Goal: Information Seeking & Learning: Find specific fact

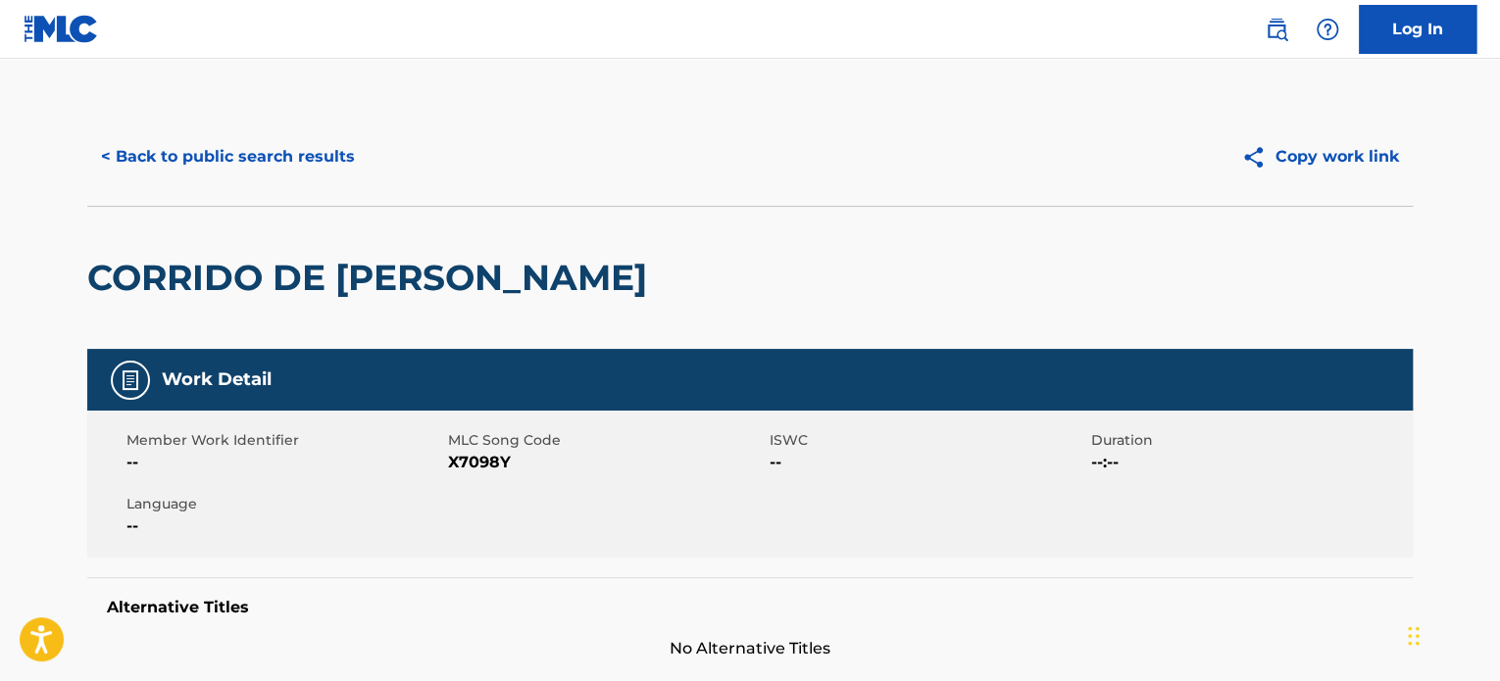
click at [276, 156] on button "< Back to public search results" at bounding box center [227, 156] width 281 height 49
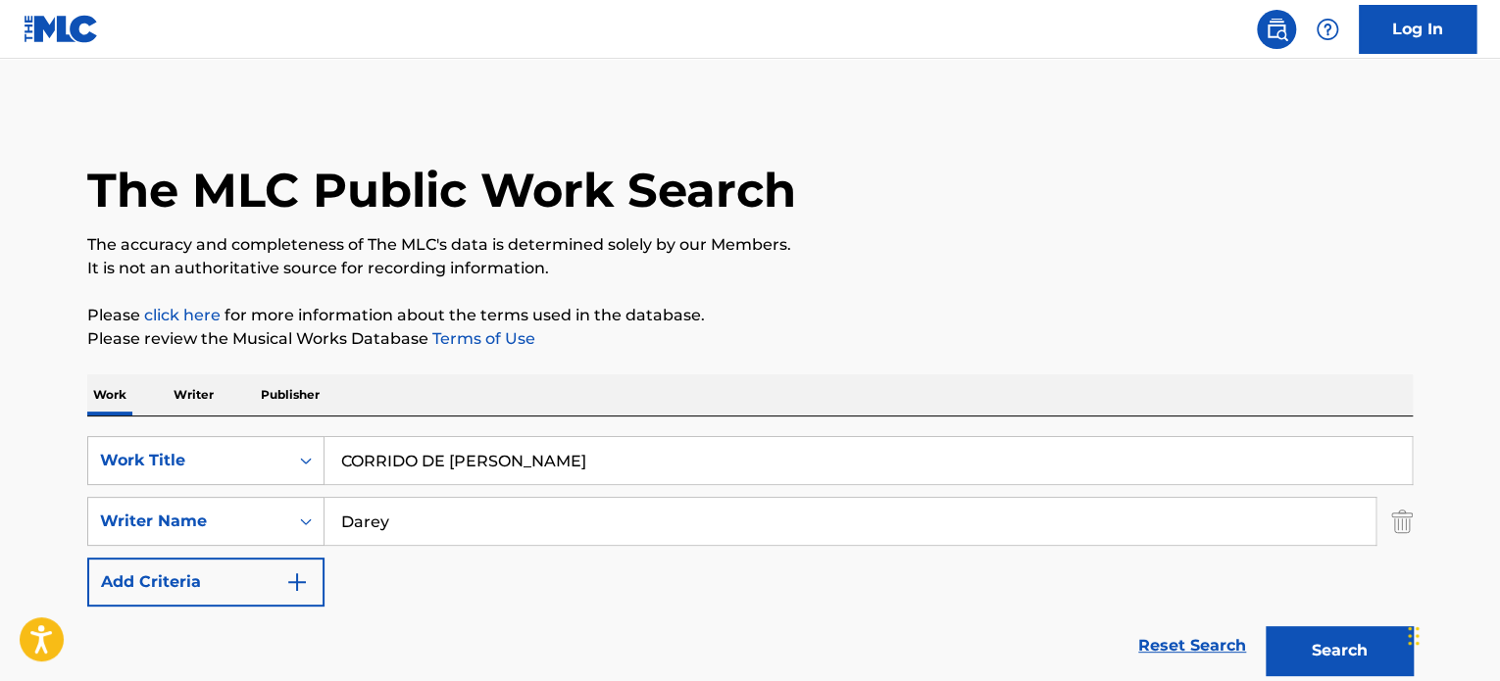
click at [462, 430] on div "SearchWithCriteria936ed160-00a8-4923-b408-7cdaa1cd295b Work Title CORRIDO DE [P…" at bounding box center [750, 551] width 1326 height 269
click at [462, 442] on input "CORRIDO DE [PERSON_NAME]" at bounding box center [868, 460] width 1087 height 47
paste input "[PERSON_NAME]"
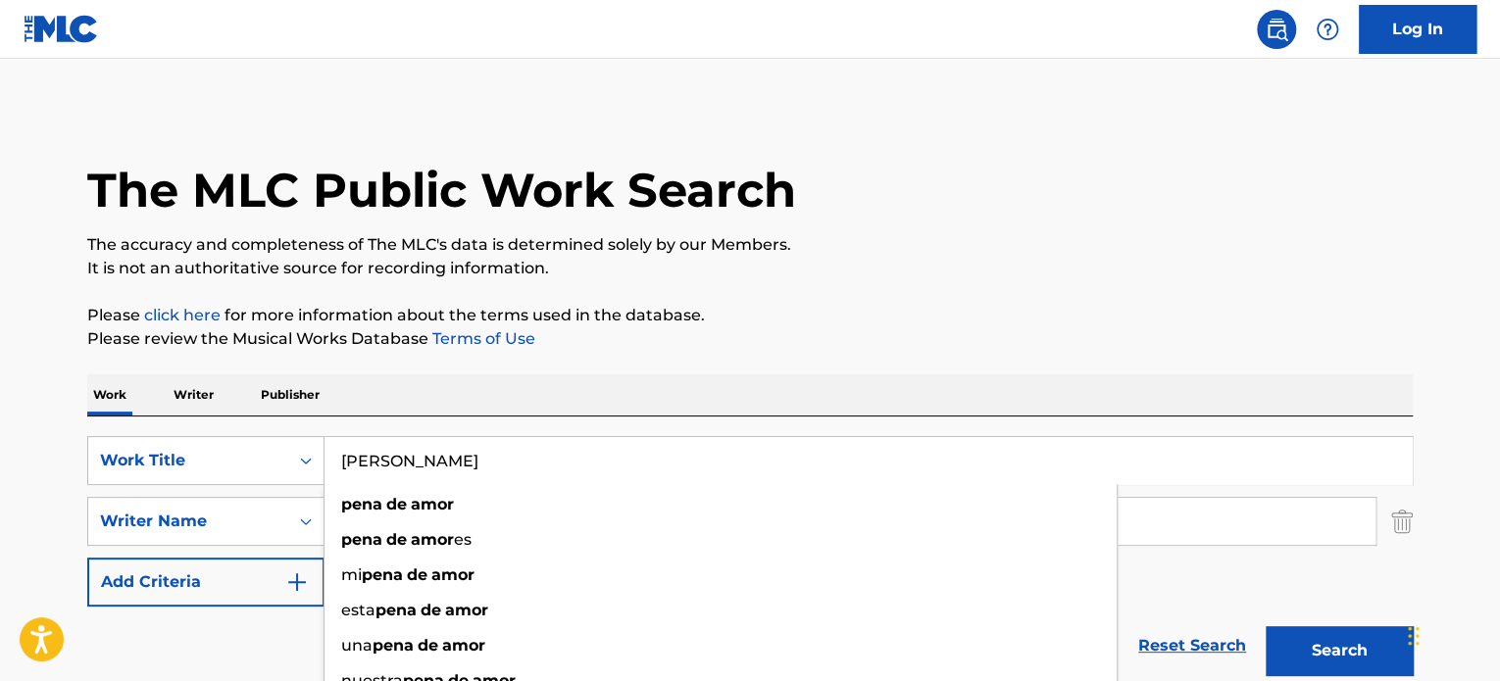
type input "[PERSON_NAME]"
click at [672, 397] on div "Work Writer Publisher" at bounding box center [750, 395] width 1326 height 41
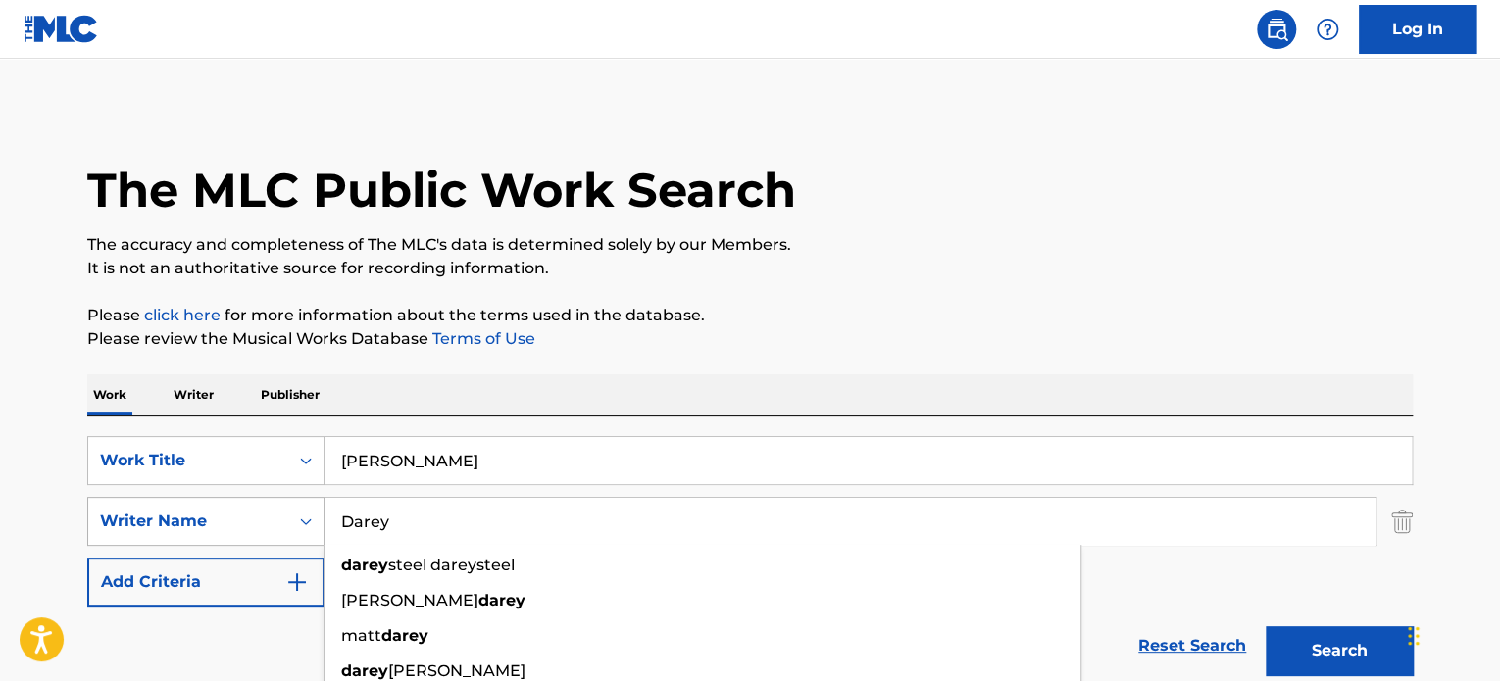
drag, startPoint x: 514, startPoint y: 525, endPoint x: 89, endPoint y: 540, distance: 424.9
click at [100, 540] on div "SearchWithCriteriaba30100e-5abf-4a0f-b50f-01127bf17176 Writer Name [PERSON_NAME…" at bounding box center [750, 521] width 1326 height 49
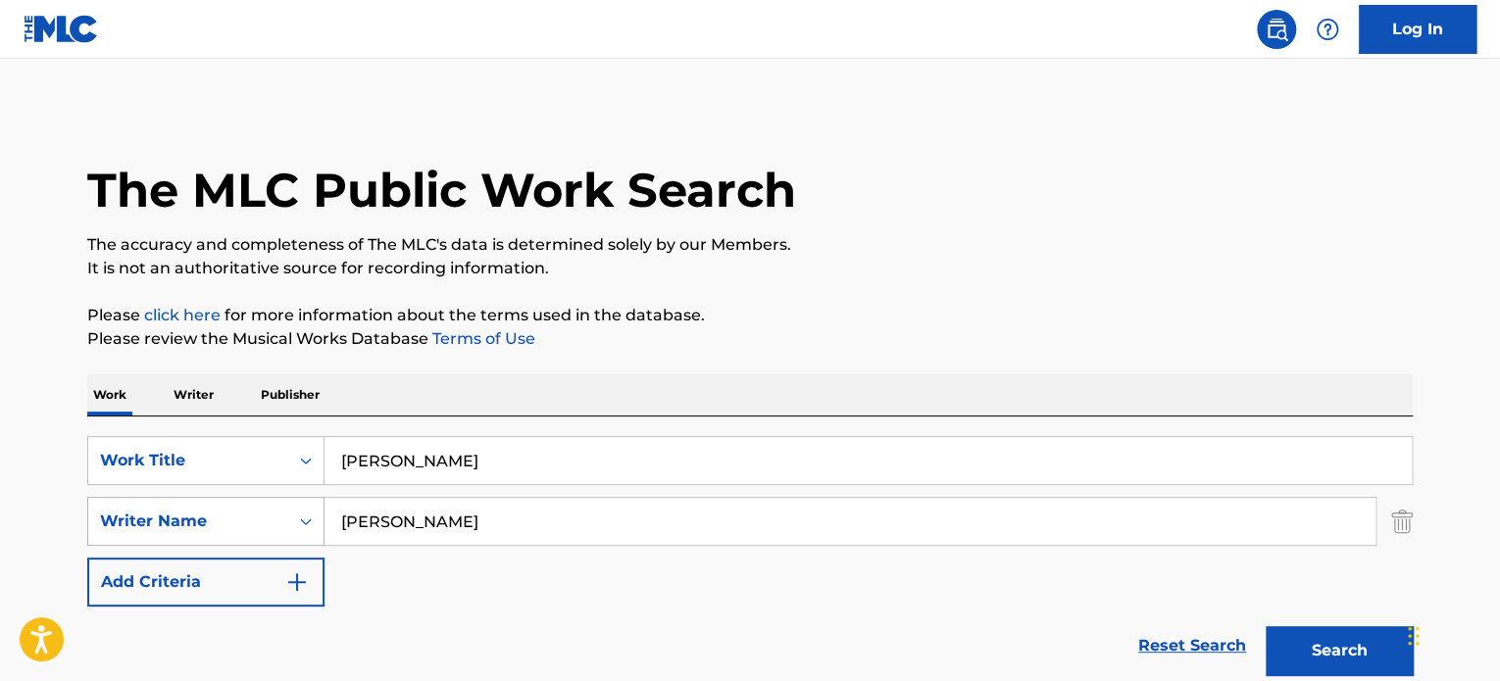
click at [1266, 627] on button "Search" at bounding box center [1339, 651] width 147 height 49
drag, startPoint x: 483, startPoint y: 529, endPoint x: 388, endPoint y: 522, distance: 95.4
click at [388, 522] on input "[PERSON_NAME]" at bounding box center [850, 521] width 1051 height 47
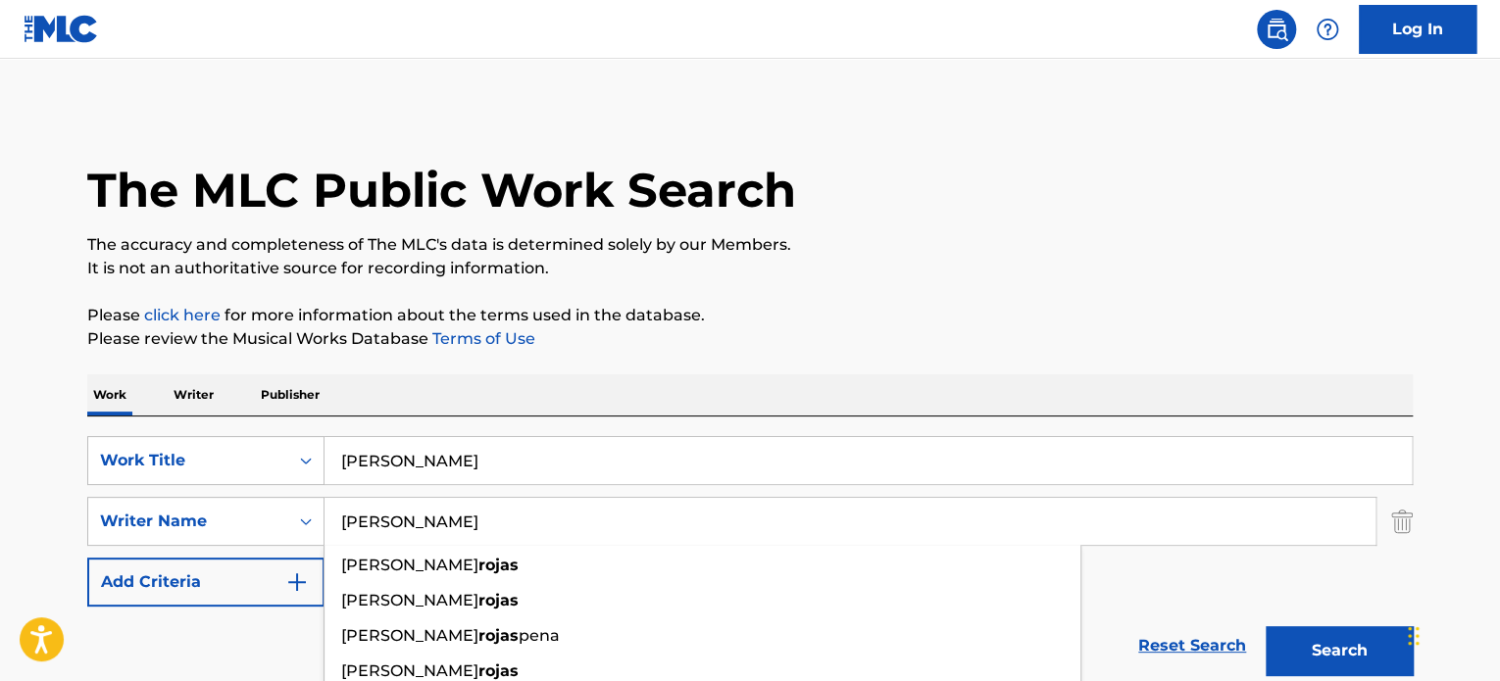
click at [1266, 627] on button "Search" at bounding box center [1339, 651] width 147 height 49
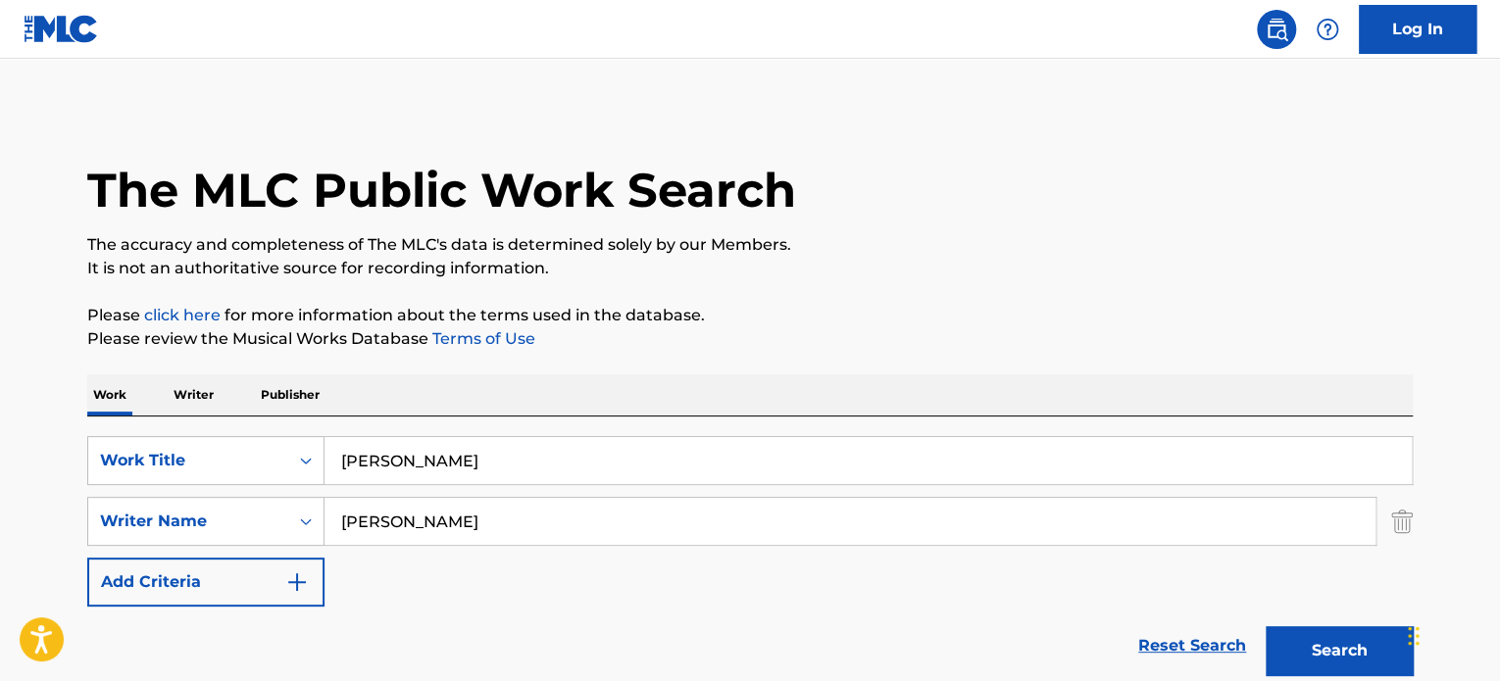
click at [343, 522] on input "[PERSON_NAME]" at bounding box center [850, 521] width 1051 height 47
type input "[PERSON_NAME]"
click at [1266, 627] on button "Search" at bounding box center [1339, 651] width 147 height 49
click at [503, 445] on input "[PERSON_NAME]" at bounding box center [868, 460] width 1087 height 47
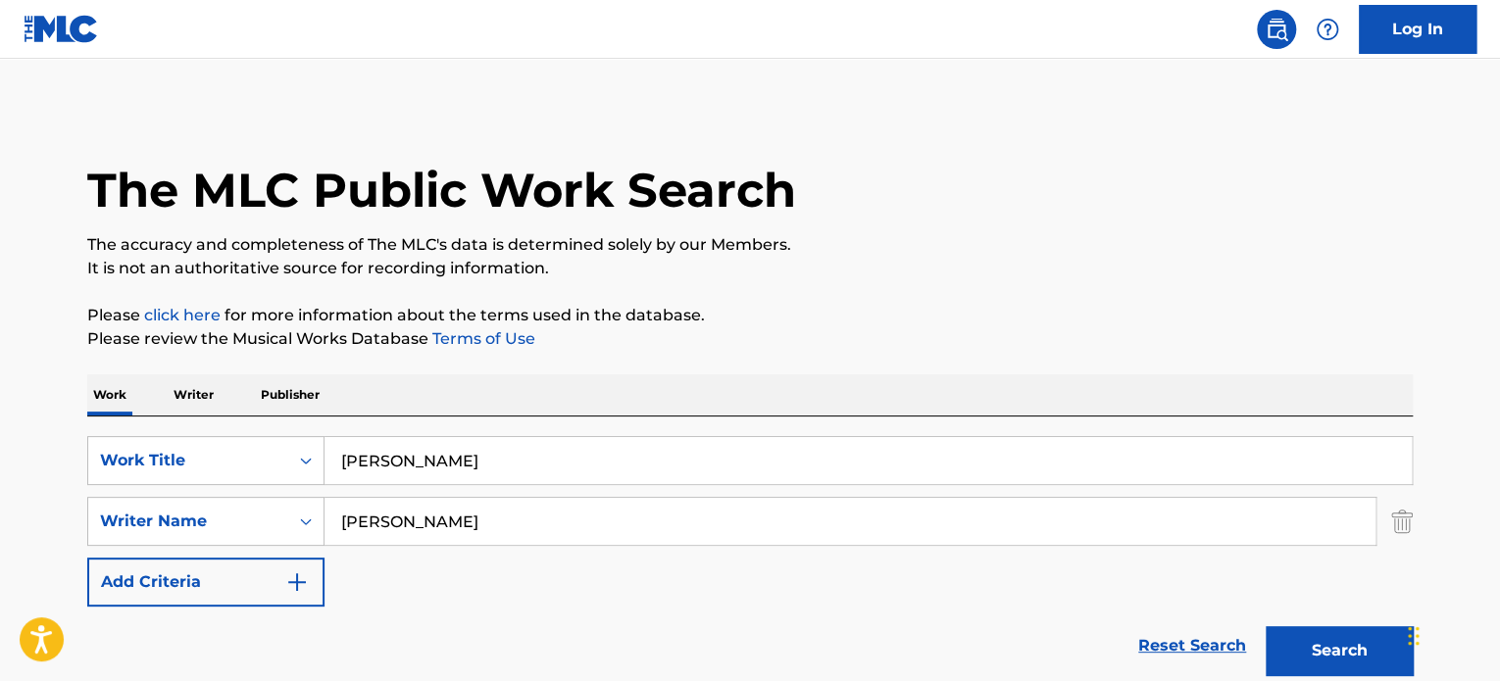
click at [503, 445] on input "[PERSON_NAME]" at bounding box center [868, 460] width 1087 height 47
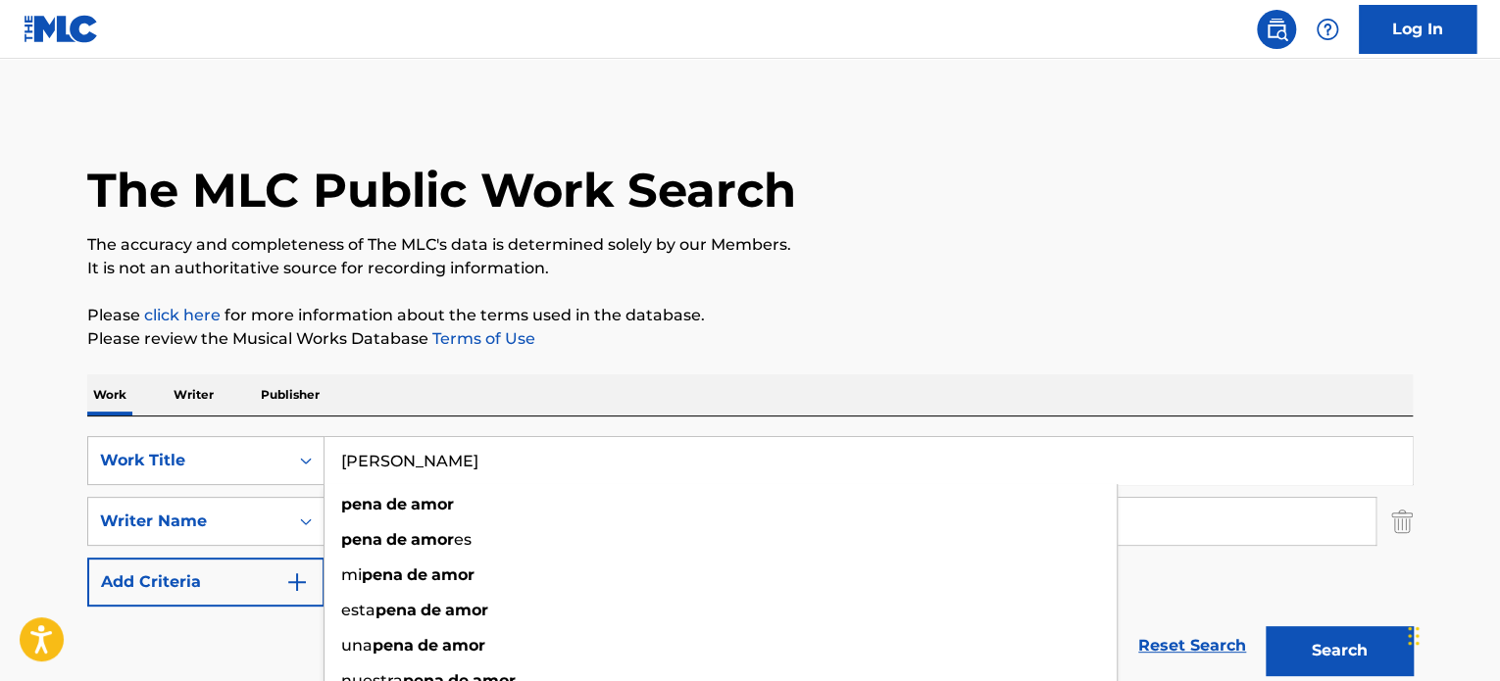
paste input "Tu Historia Fue Conmigo - Niña De Mi Corazón"
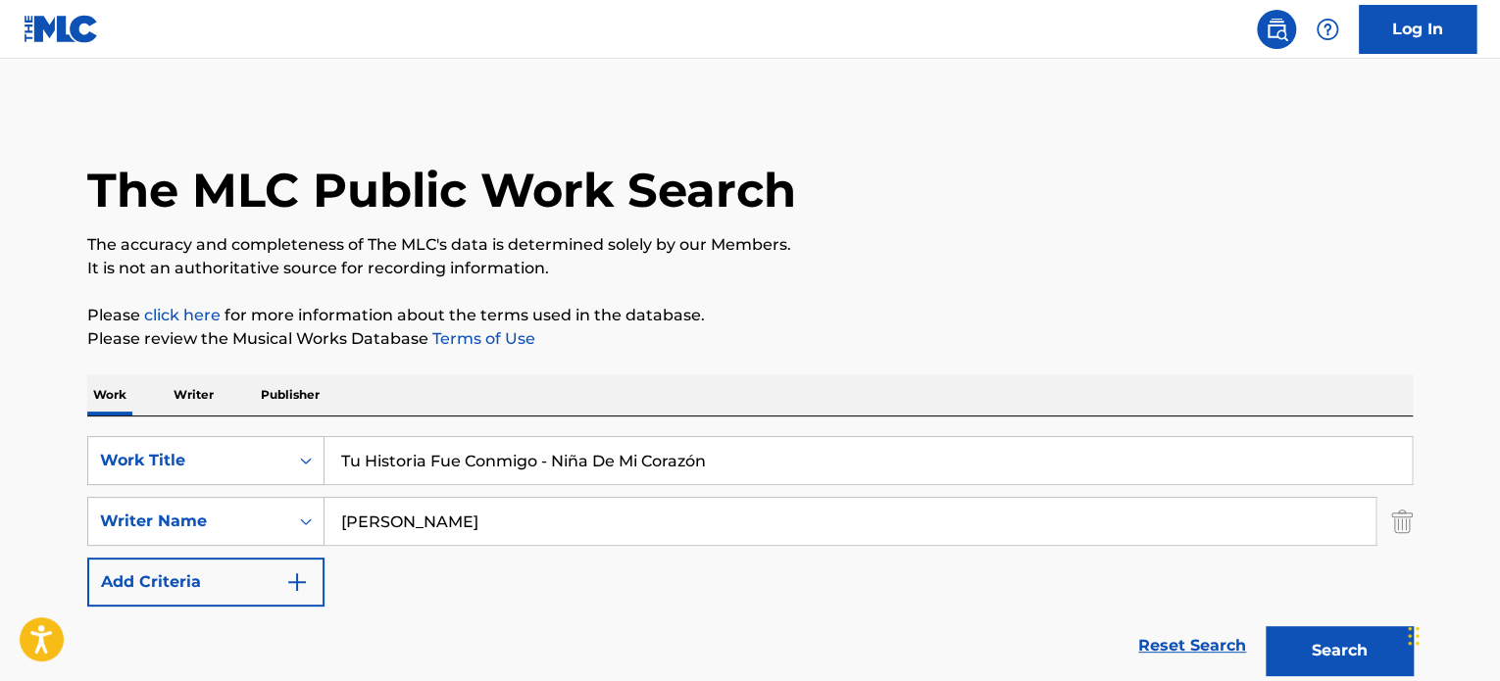
type input "Tu Historia Fue Conmigo - Niña De Mi Corazón"
click at [923, 340] on p "Please review the Musical Works Database Terms of Use" at bounding box center [750, 339] width 1326 height 24
click at [1407, 522] on img "Search Form" at bounding box center [1402, 521] width 22 height 49
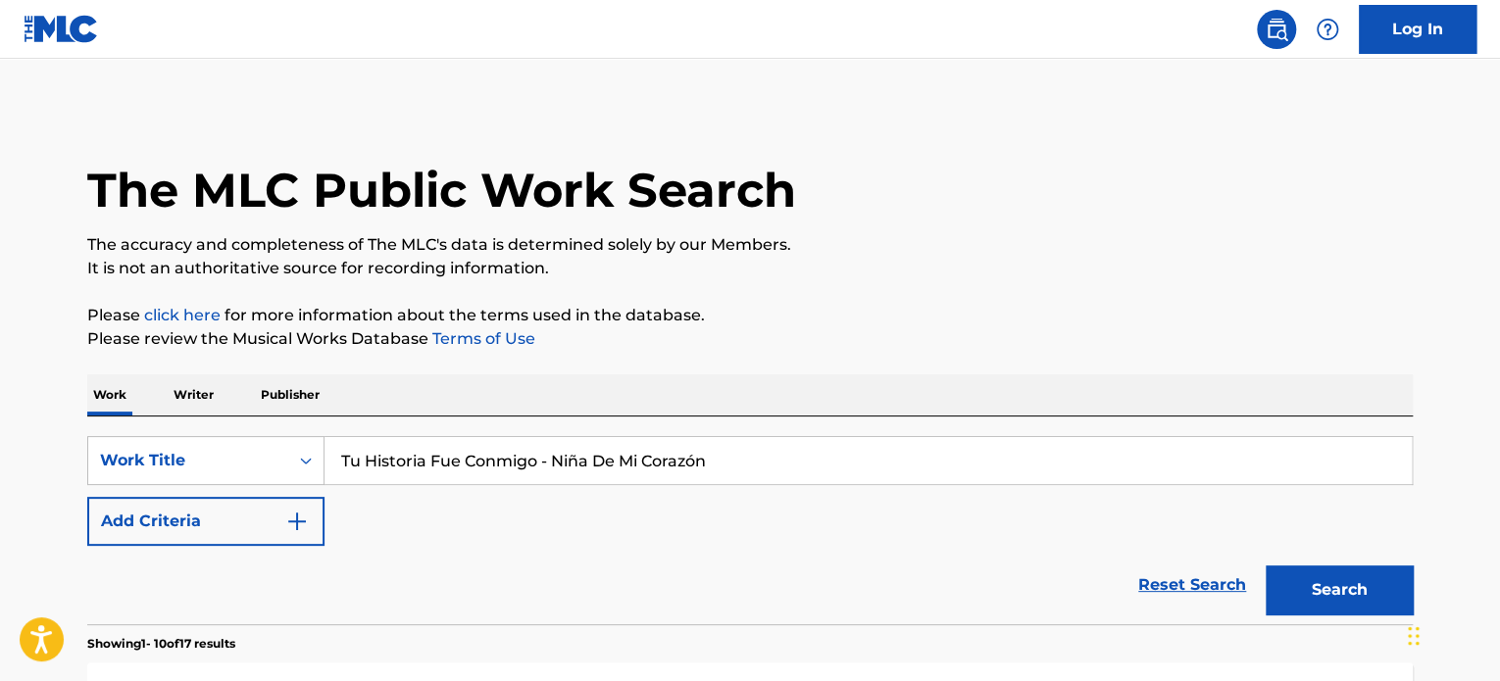
click at [1367, 597] on button "Search" at bounding box center [1339, 590] width 147 height 49
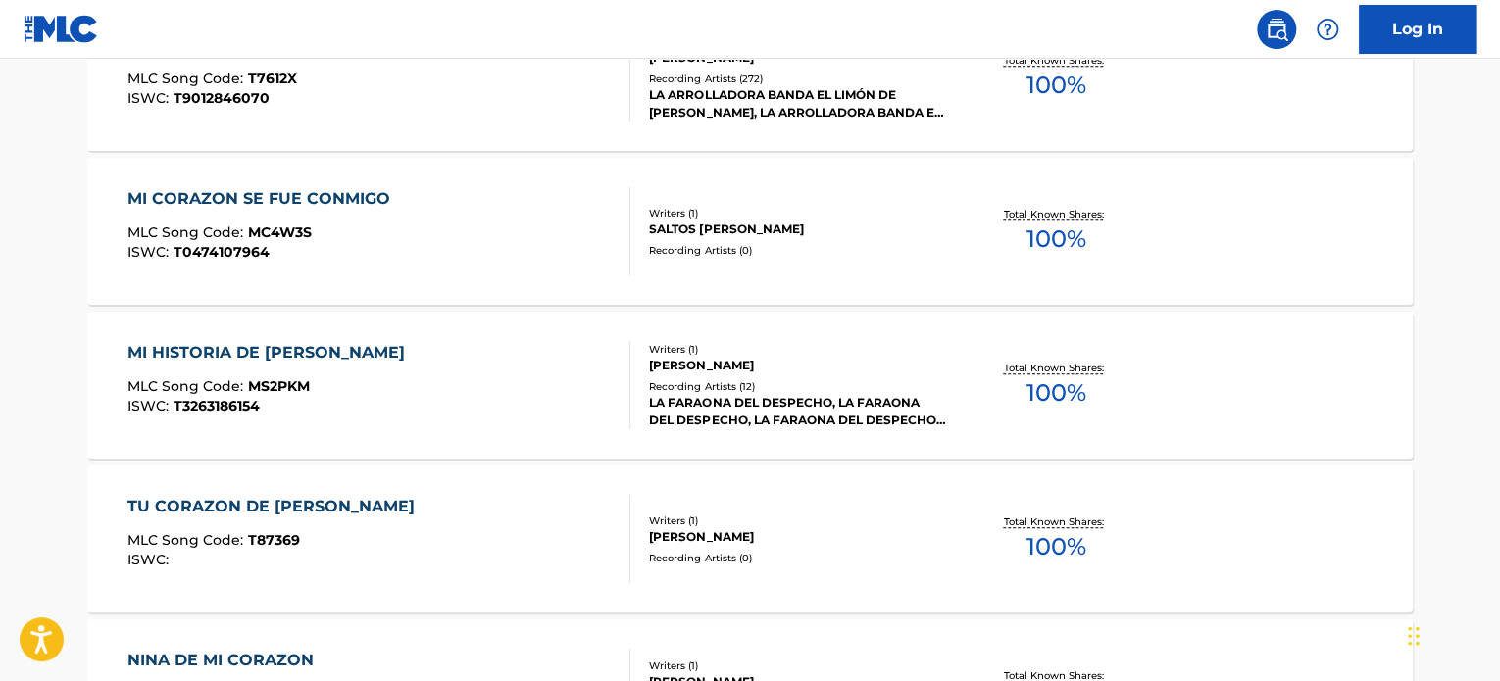
scroll to position [588, 0]
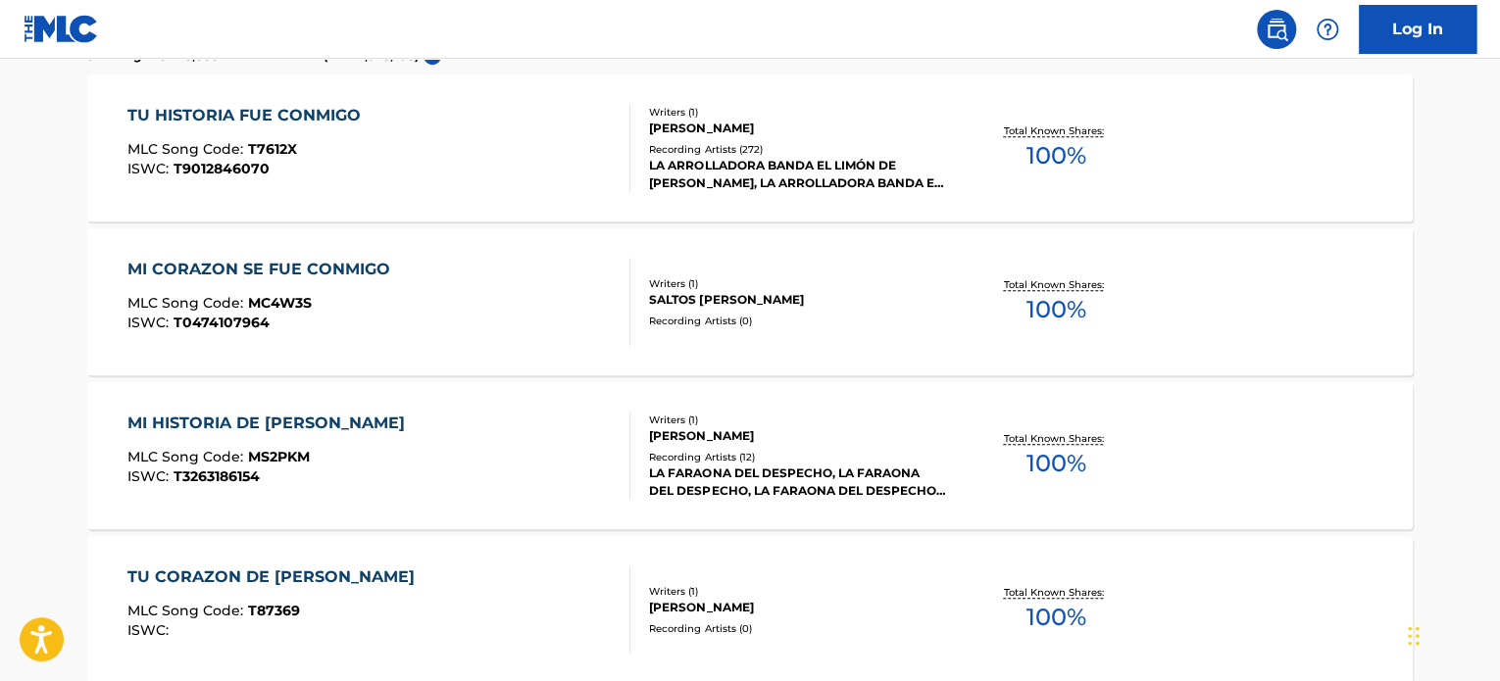
click at [471, 168] on div "TU HISTORIA FUE CONMIGO MLC Song Code : T7612X ISWC : T9012846070" at bounding box center [379, 148] width 504 height 88
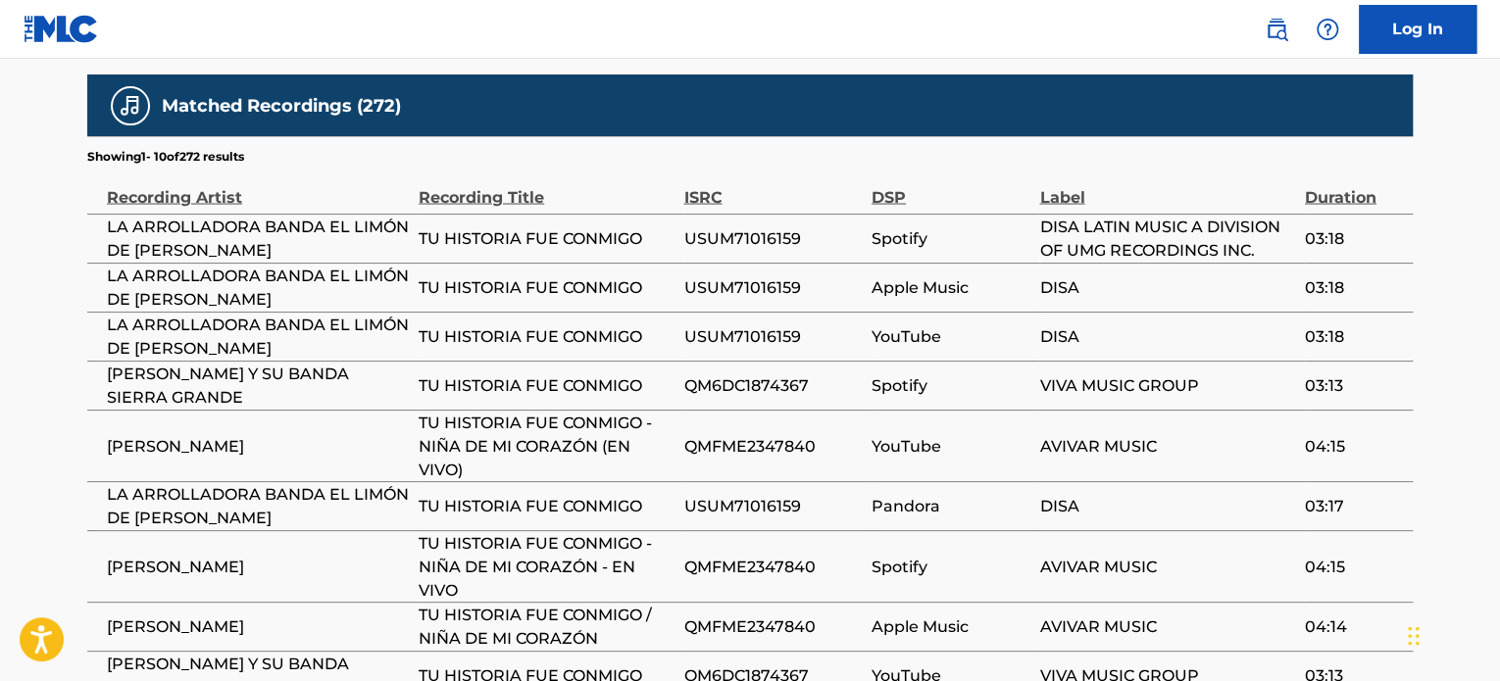
scroll to position [2027, 0]
